Goal: Task Accomplishment & Management: Manage account settings

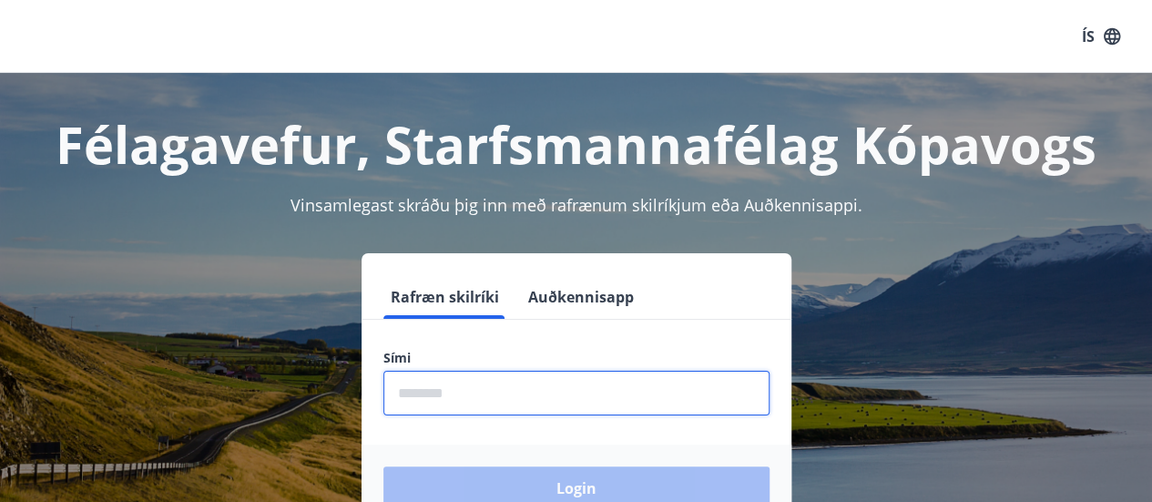
click at [552, 400] on input "phone" at bounding box center [576, 393] width 386 height 45
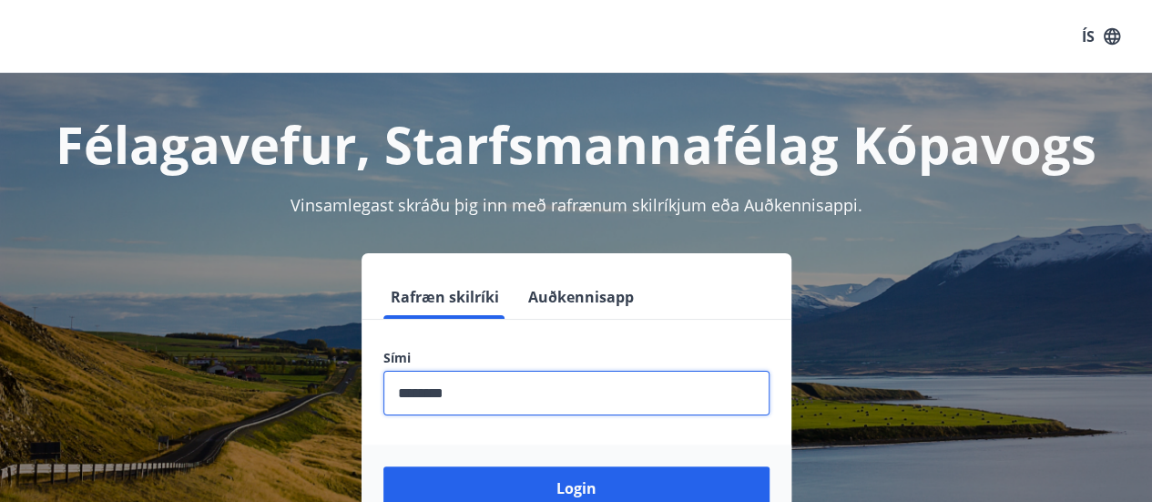
type input "********"
click at [383, 466] on button "Login" at bounding box center [576, 488] width 386 height 44
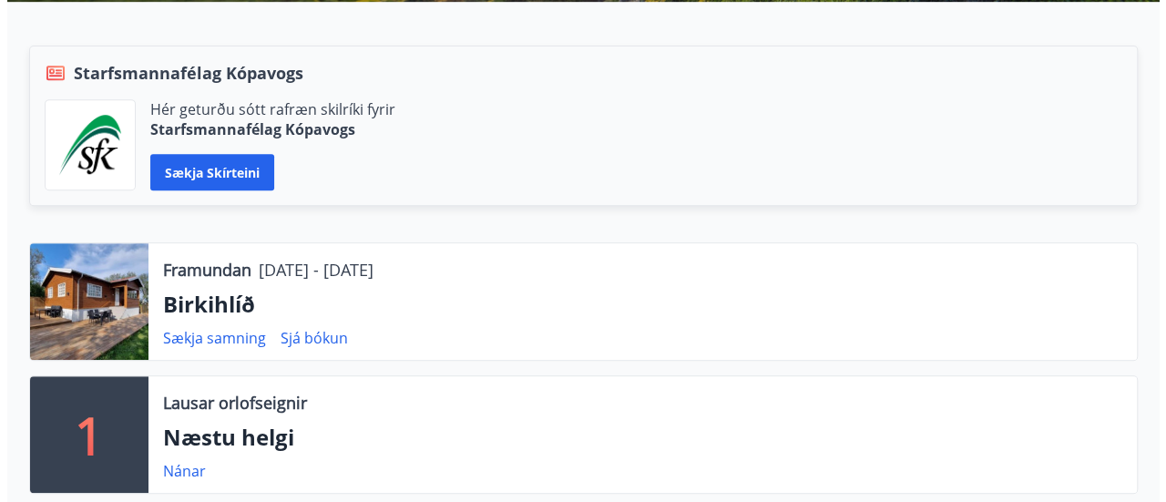
scroll to position [455, 0]
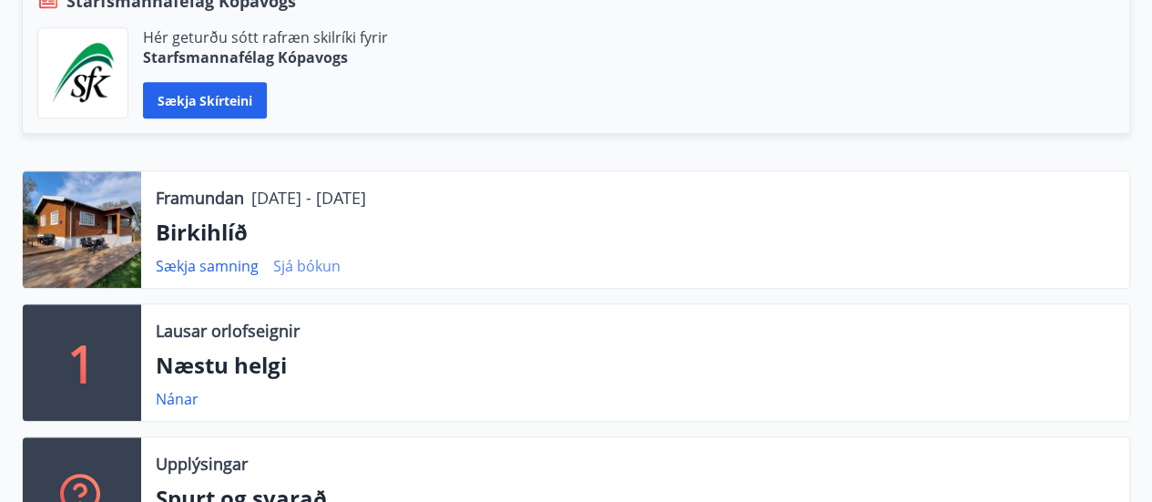
click at [304, 263] on link "Sjá bókun" at bounding box center [306, 266] width 67 height 20
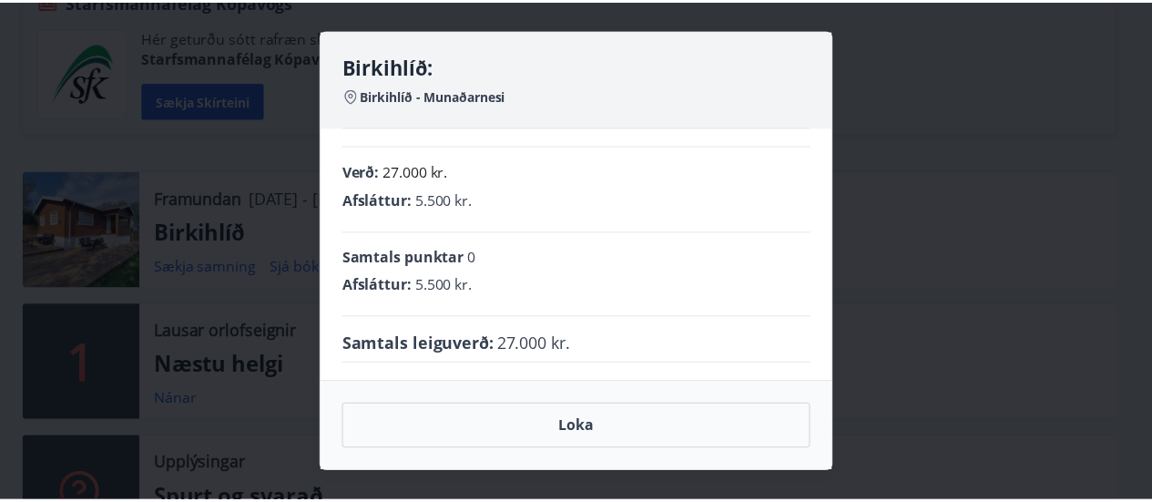
scroll to position [0, 0]
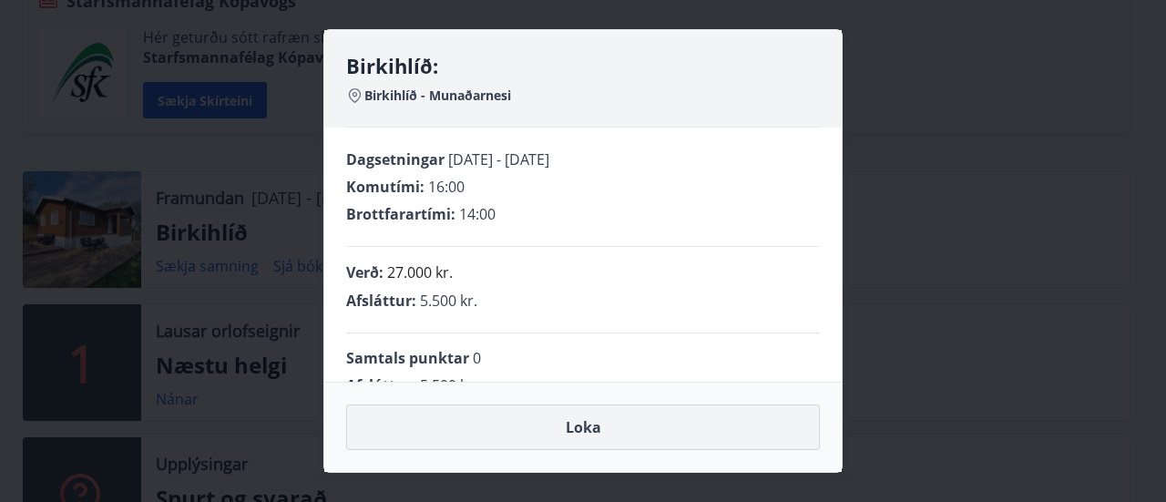
click at [634, 431] on button "Loka" at bounding box center [583, 427] width 474 height 46
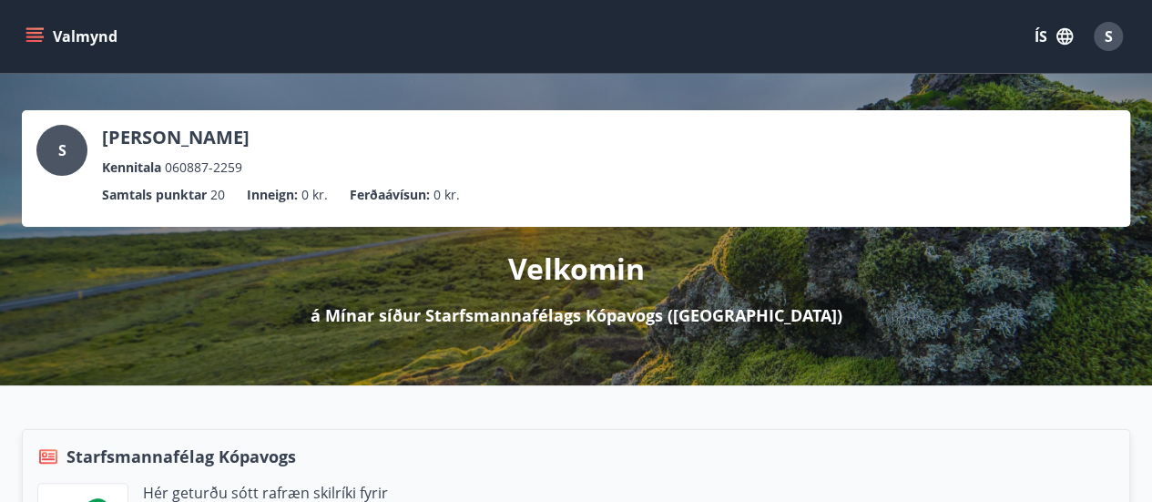
click at [1111, 35] on span "S" at bounding box center [1109, 36] width 8 height 20
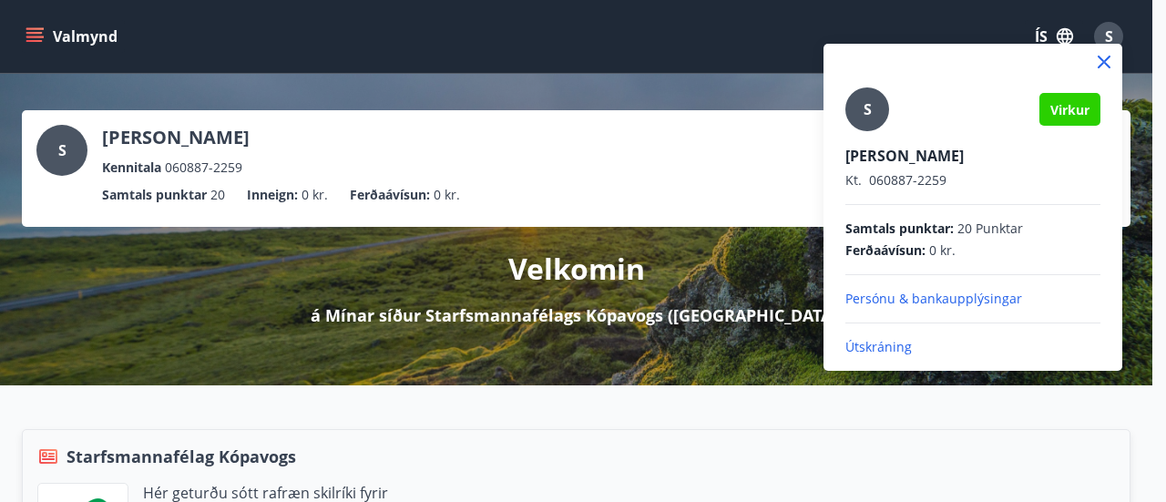
click at [729, 429] on div at bounding box center [583, 251] width 1166 height 502
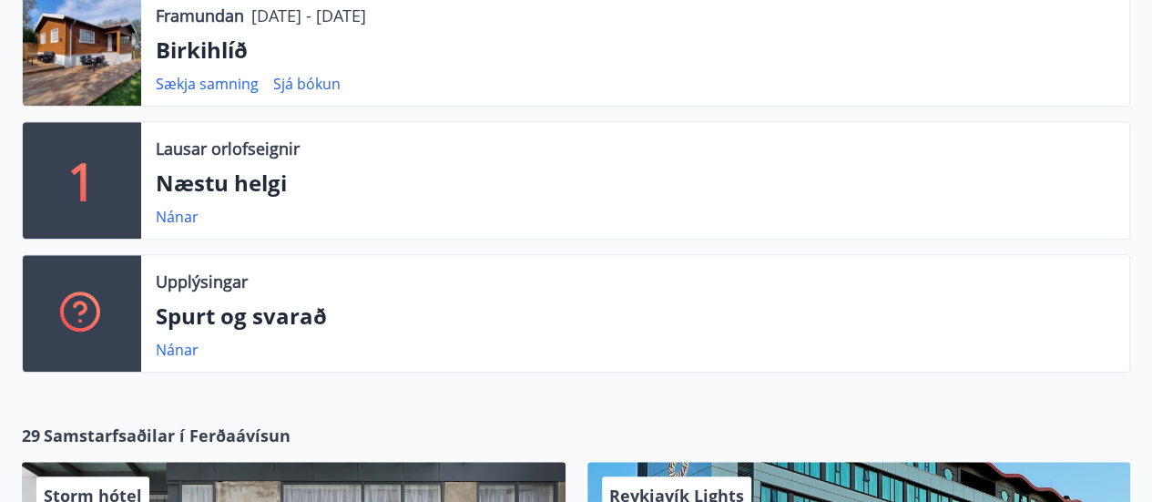
scroll to position [820, 0]
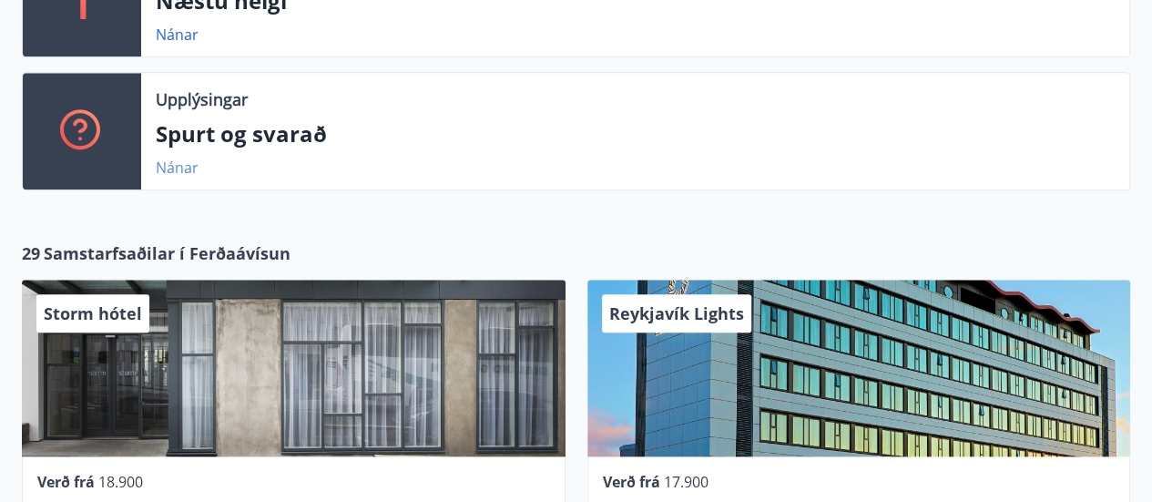
click at [186, 161] on link "Nánar" at bounding box center [177, 168] width 43 height 20
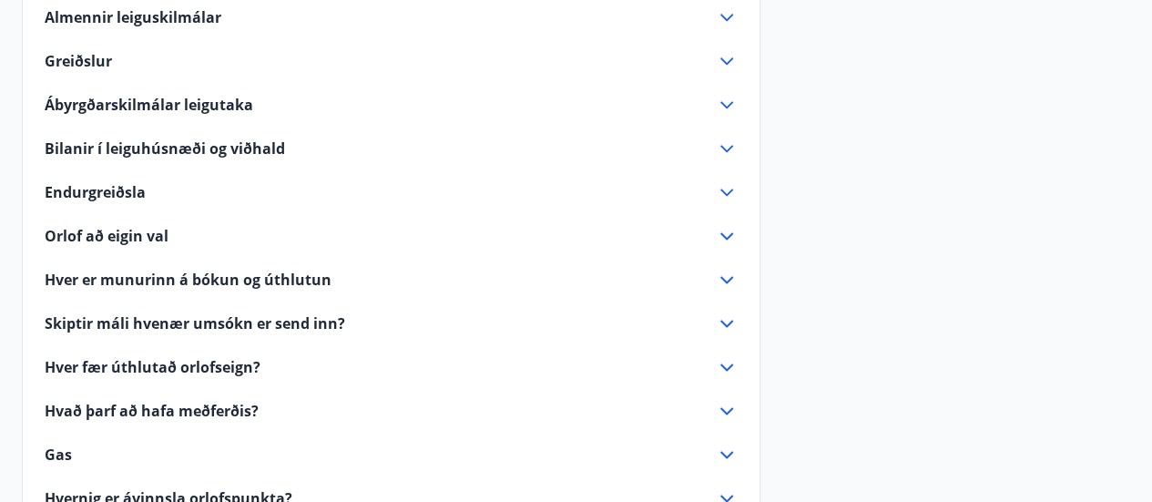
scroll to position [1184, 0]
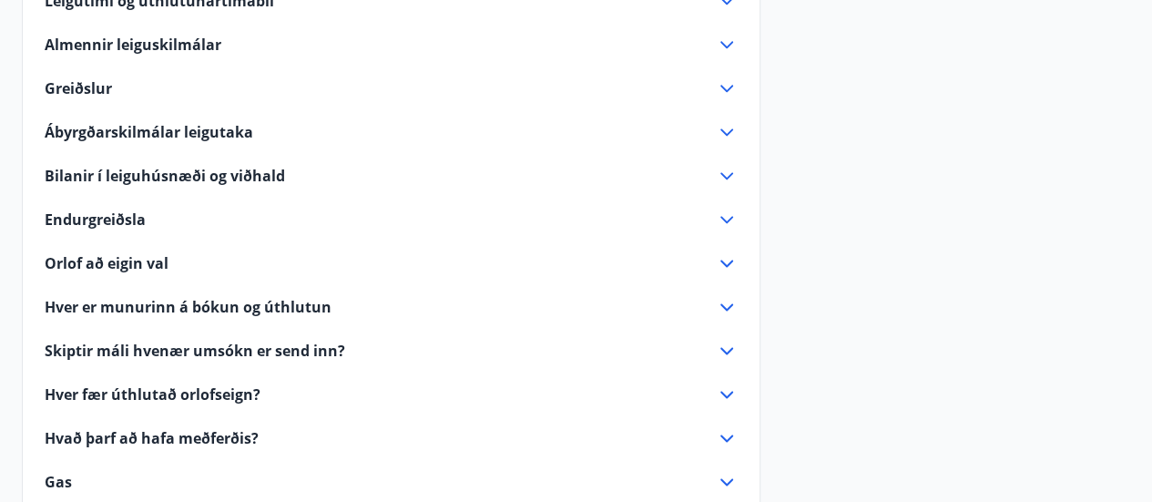
click at [729, 209] on icon at bounding box center [727, 220] width 22 height 22
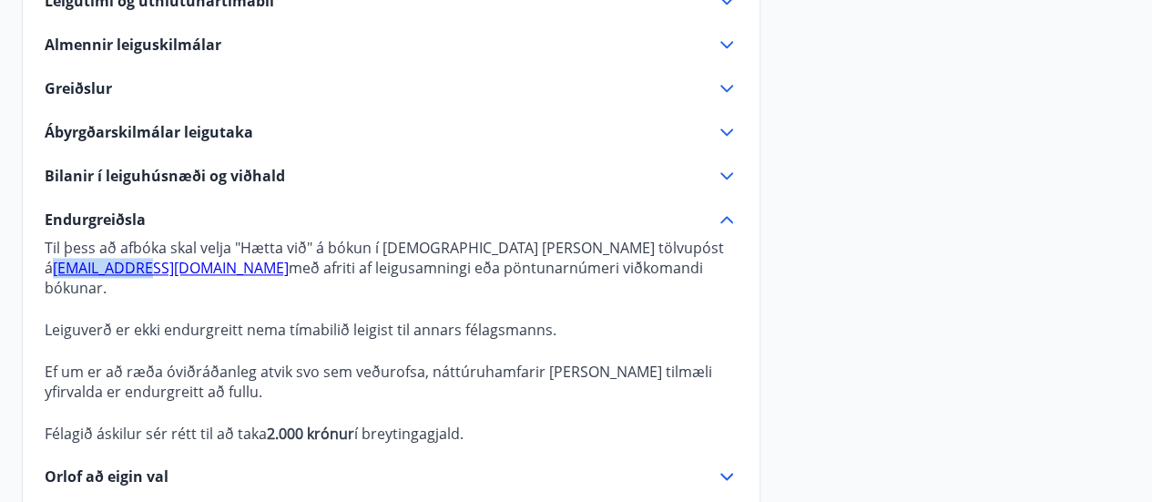
drag, startPoint x: 720, startPoint y: 245, endPoint x: 628, endPoint y: 245, distance: 92.0
click at [628, 245] on p "Til þess að afbóka skal velja "Hætta við" á bókun í bókunarsögu eða senda tölvu…" at bounding box center [391, 268] width 693 height 60
copy link "[EMAIL_ADDRESS][DOMAIN_NAME]"
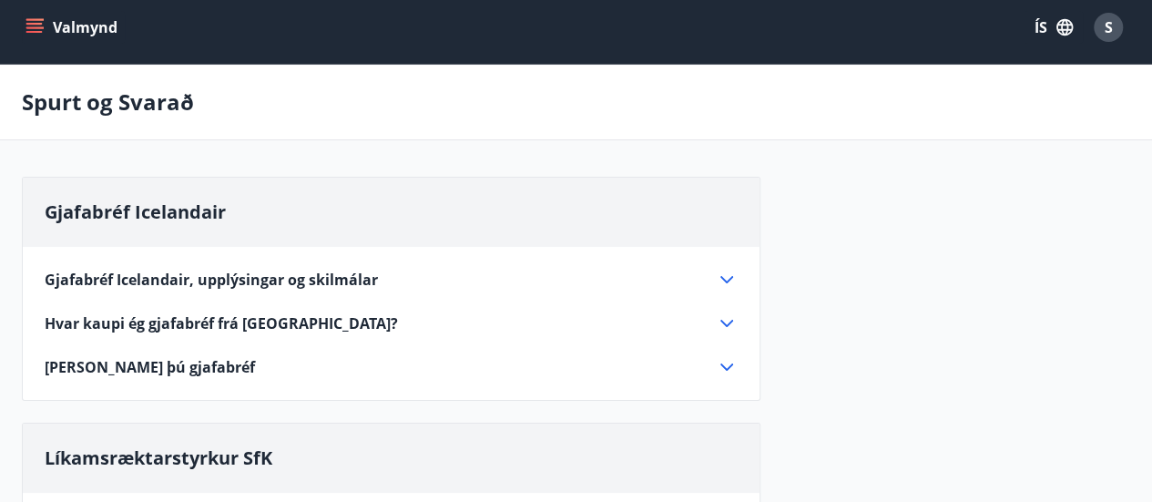
scroll to position [0, 0]
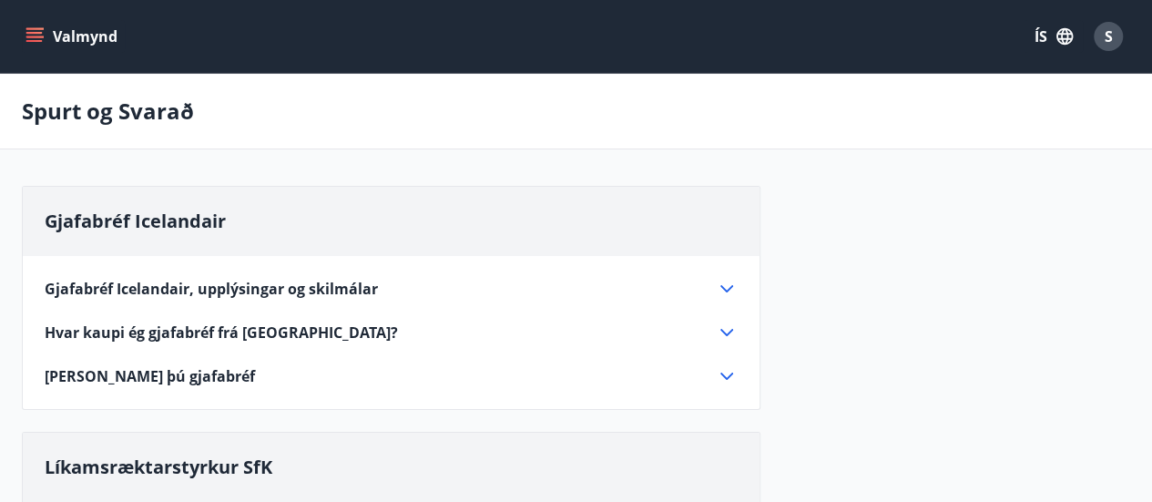
click at [40, 34] on icon "menu" at bounding box center [34, 36] width 18 height 18
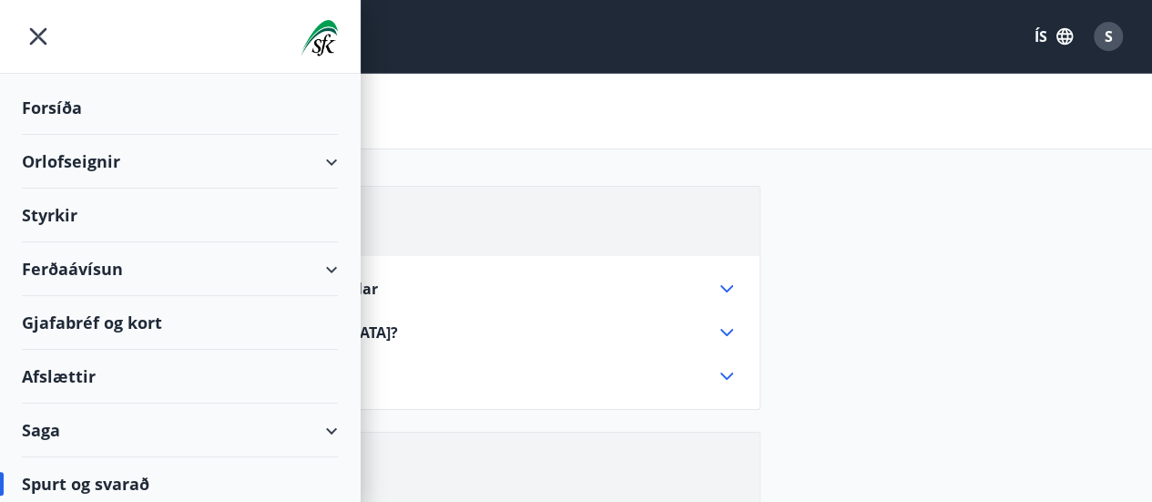
click at [315, 163] on div "Orlofseignir" at bounding box center [180, 162] width 316 height 54
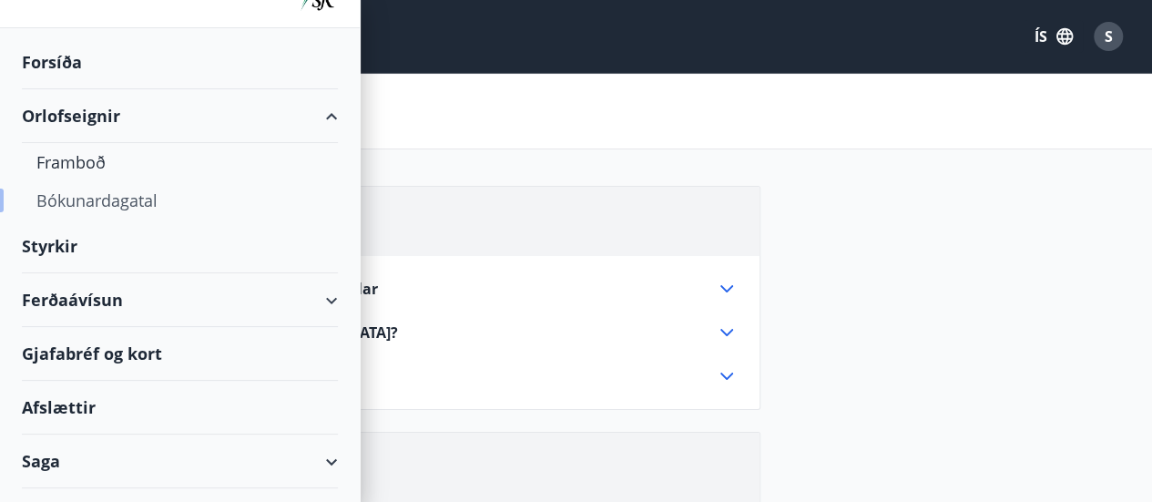
scroll to position [82, 0]
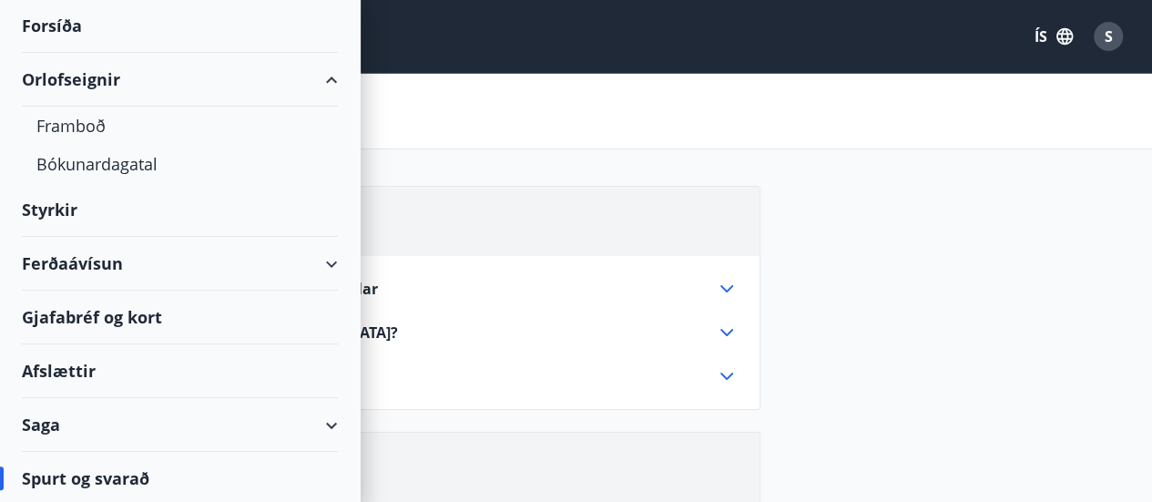
click at [47, 423] on div "Saga" at bounding box center [180, 425] width 316 height 54
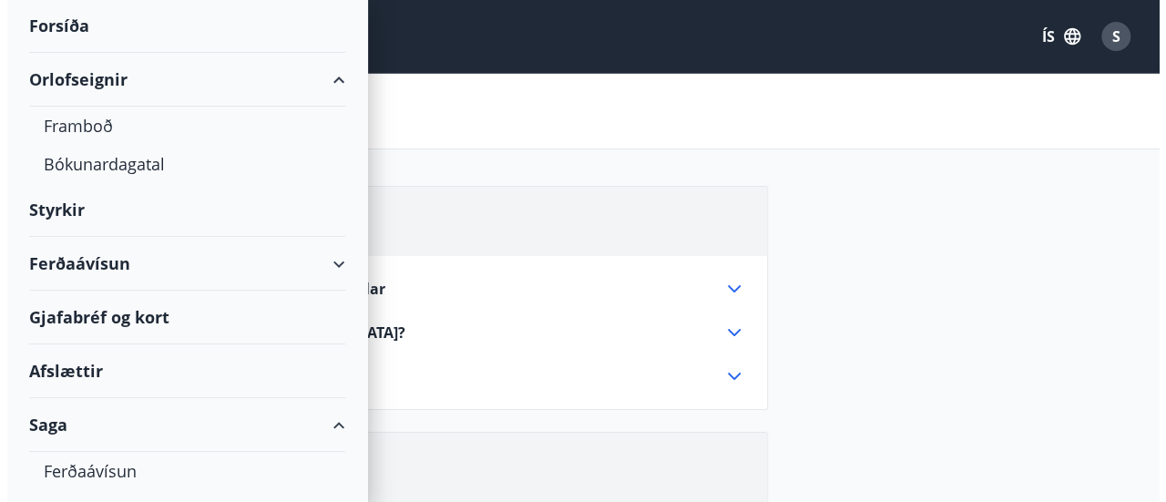
scroll to position [350, 0]
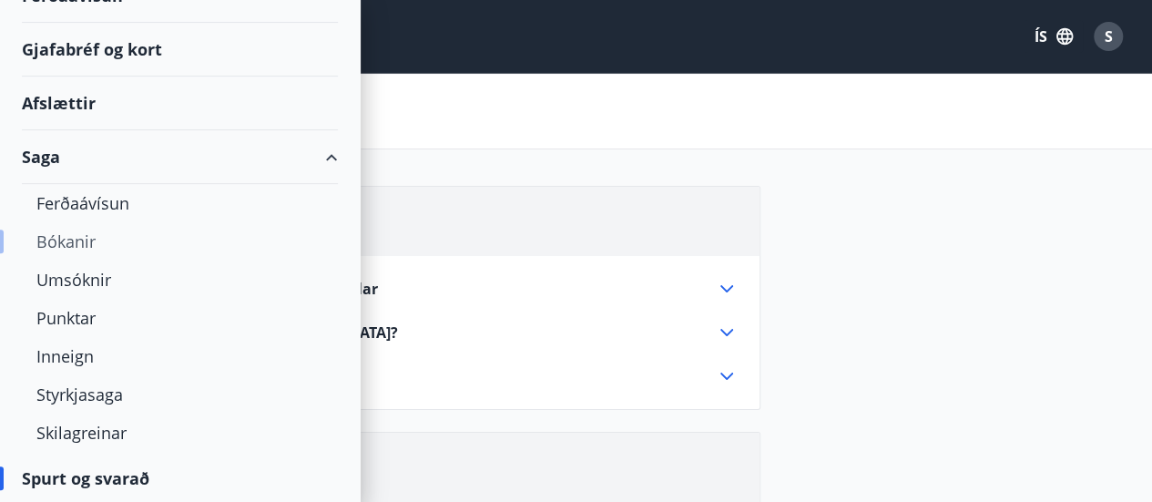
click at [67, 241] on div "Bókanir" at bounding box center [179, 241] width 287 height 38
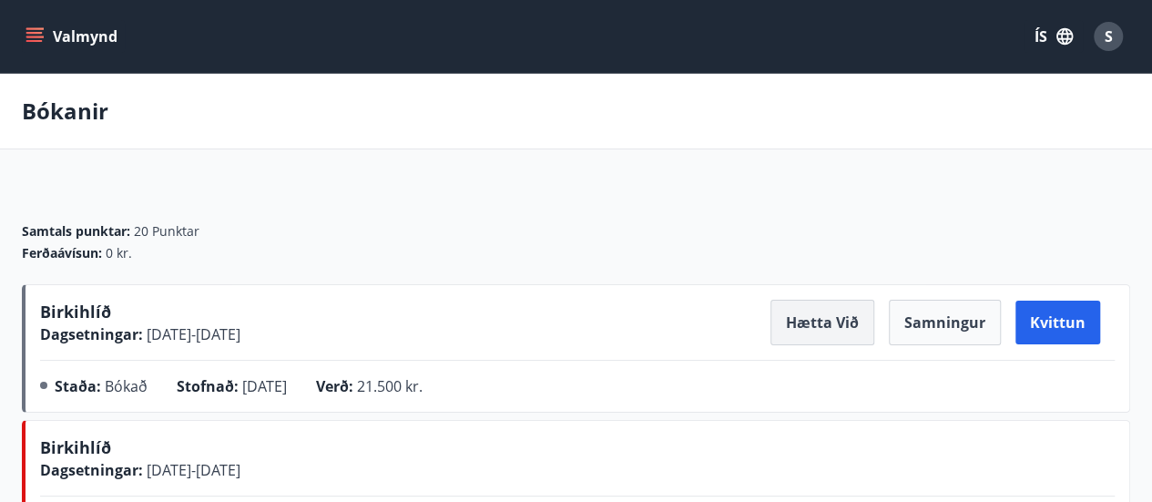
click at [821, 316] on button "Hætta við" at bounding box center [822, 323] width 104 height 46
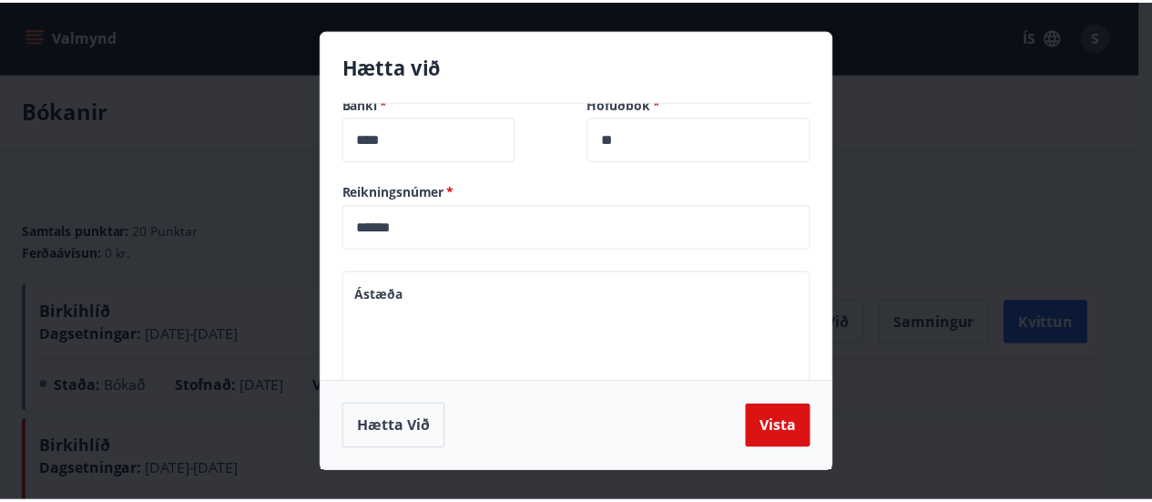
scroll to position [182, 0]
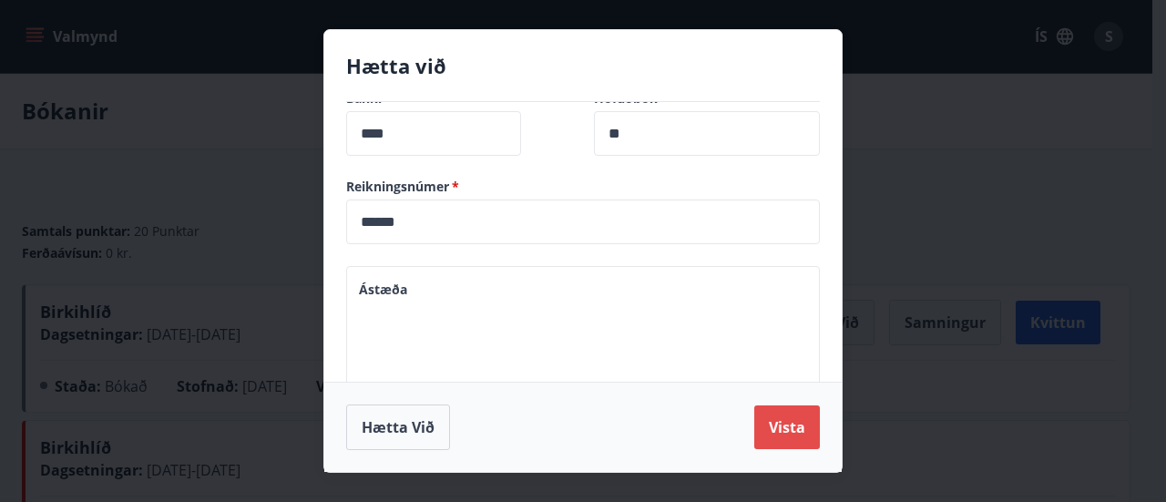
click at [786, 423] on button "Vista" at bounding box center [787, 427] width 66 height 44
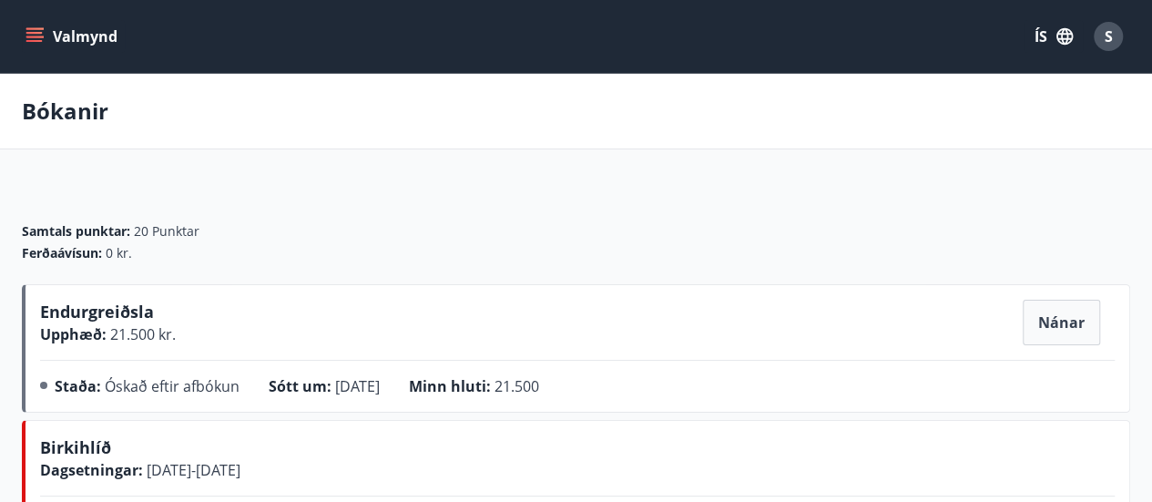
click at [34, 28] on icon "menu" at bounding box center [36, 29] width 20 height 2
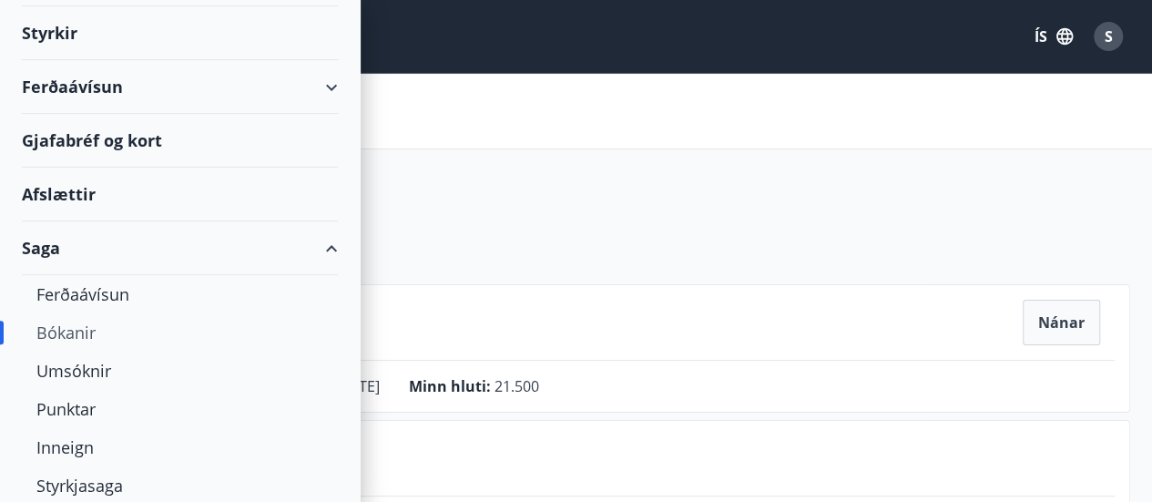
click at [74, 321] on div "Bókanir" at bounding box center [179, 332] width 287 height 38
click at [64, 331] on div "Bókanir" at bounding box center [179, 332] width 287 height 38
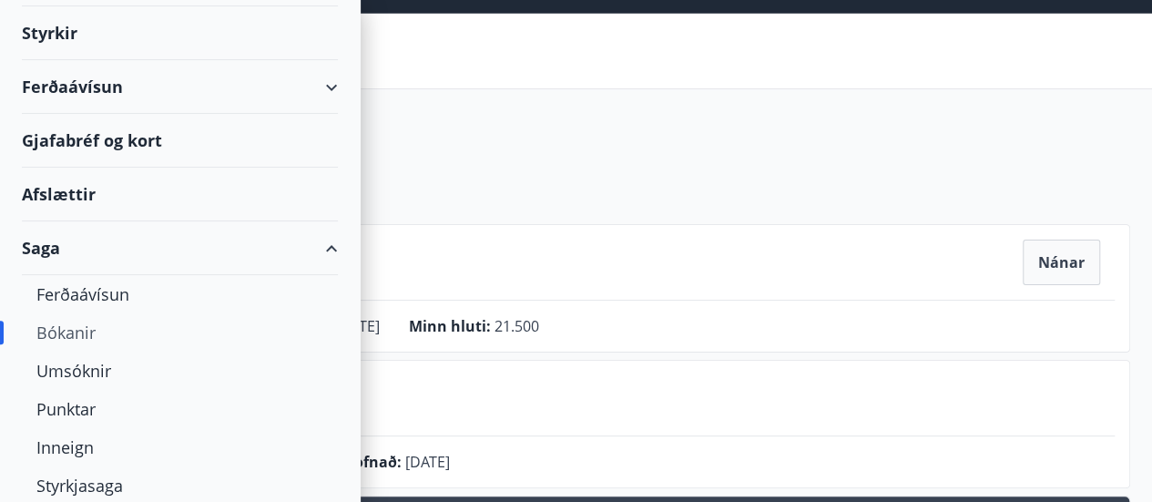
scroll to position [0, 0]
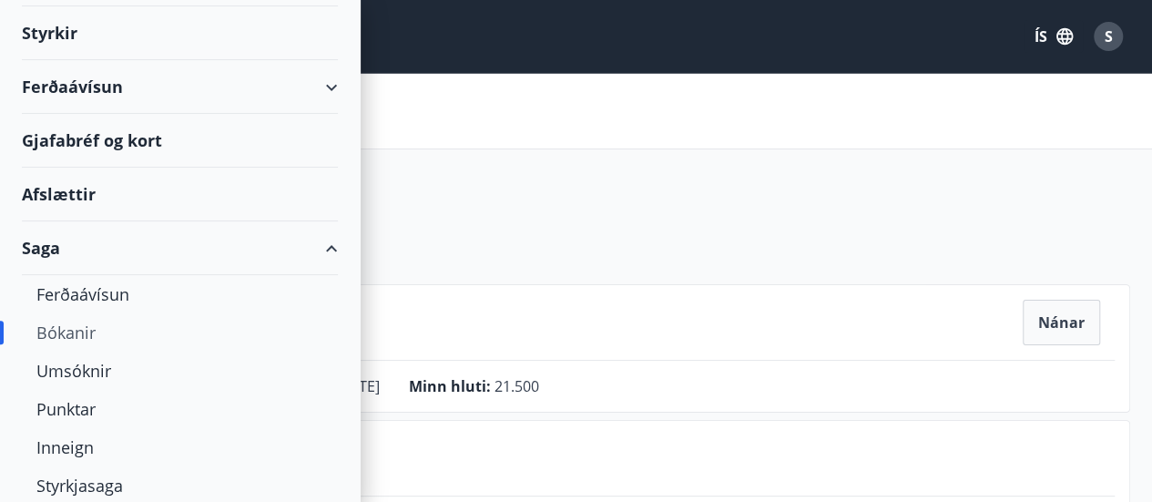
click at [66, 331] on div "Bókanir" at bounding box center [179, 332] width 287 height 38
click at [485, 295] on div "Endurgreiðsla Upphæð : 21.500 kr. Nánar Staða : Óskað eftir afbókun Sótt um : 1…" at bounding box center [576, 348] width 1108 height 128
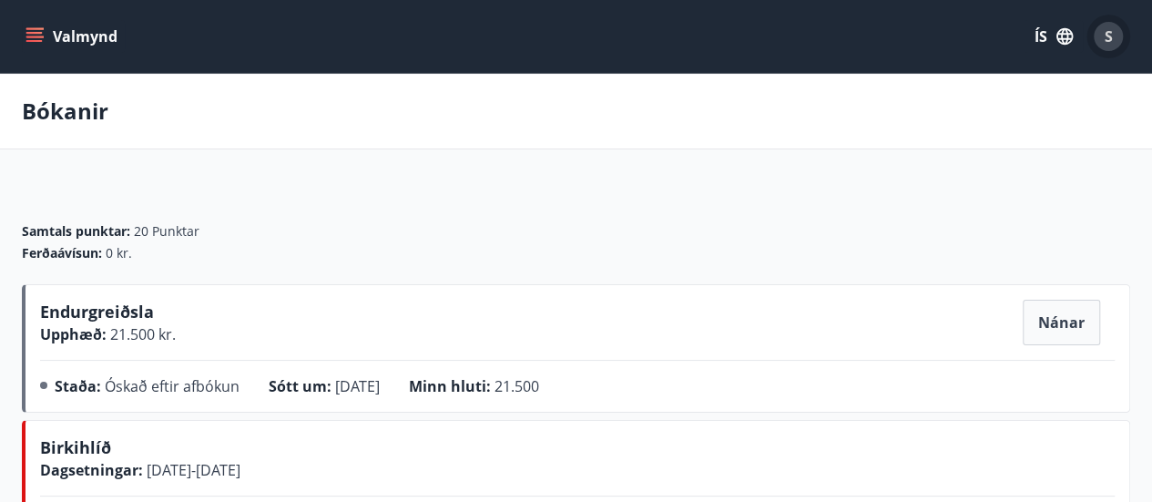
click at [1108, 36] on span "S" at bounding box center [1109, 36] width 8 height 20
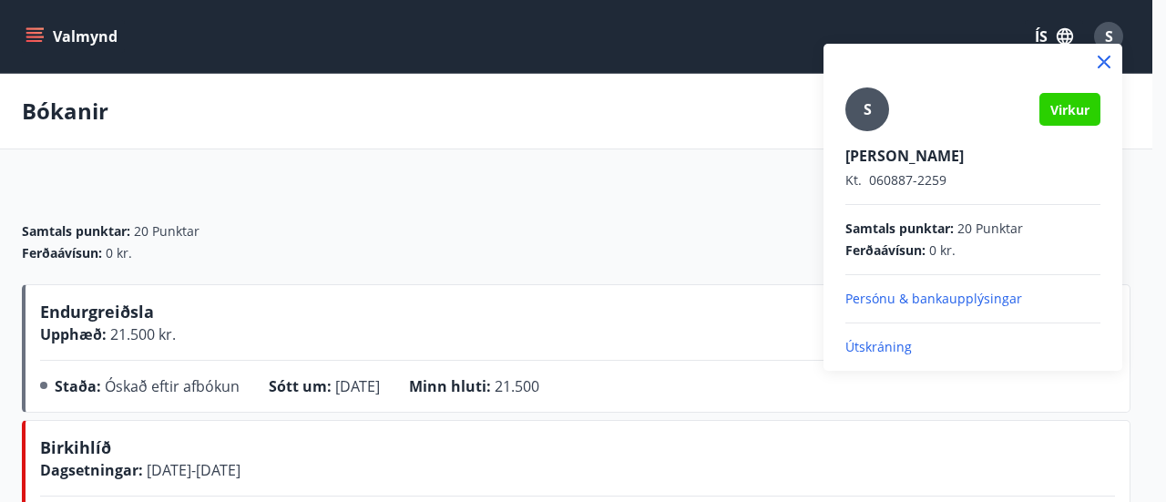
click at [887, 344] on p "Útskráning" at bounding box center [972, 347] width 255 height 18
